Goal: Communication & Community: Answer question/provide support

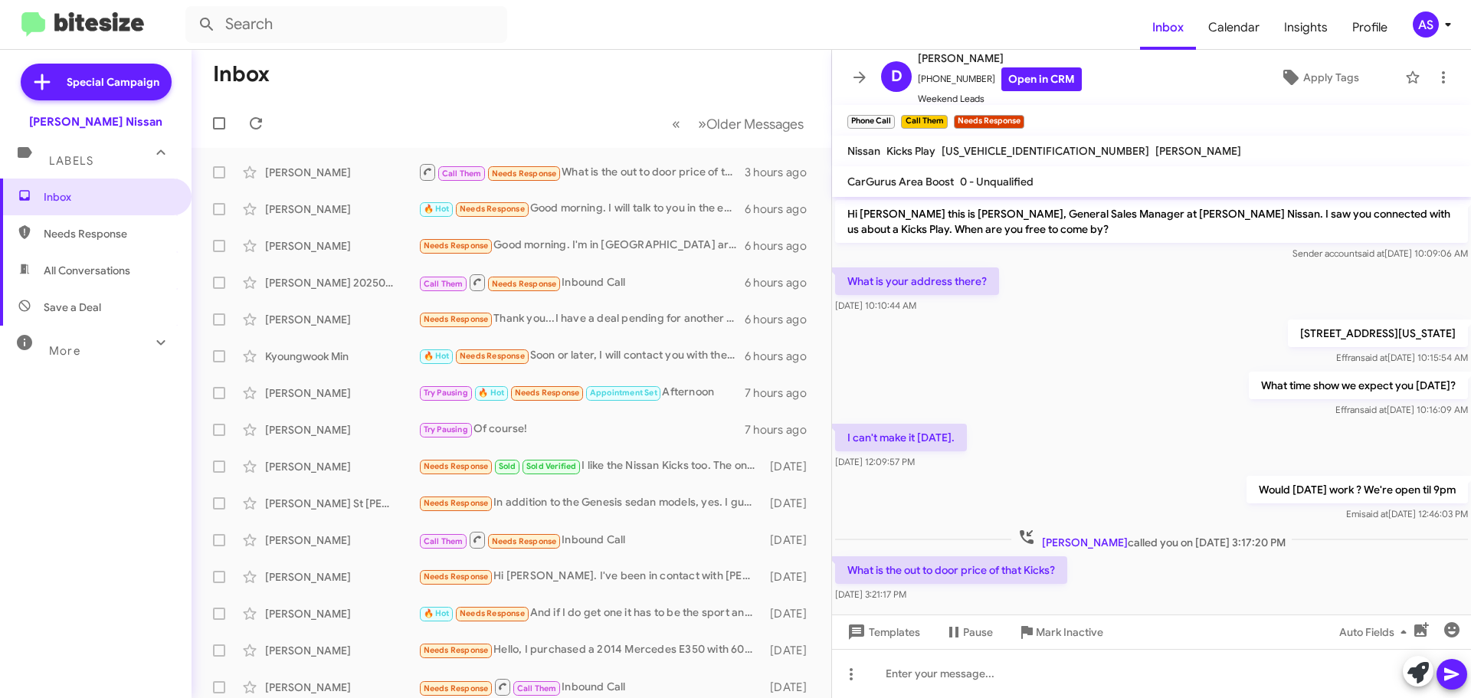
scroll to position [21, 0]
click at [167, 458] on div "Inbox Needs Response All Conversations Save a Deal More Important 🔥 Hot Appoint…" at bounding box center [96, 388] width 192 height 419
